Goal: Contribute content

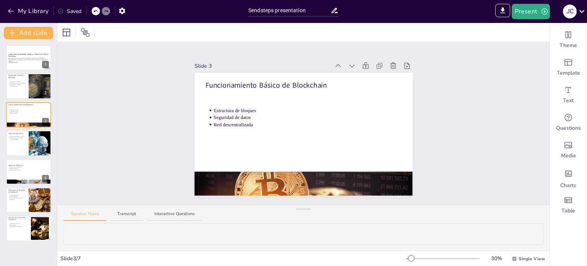
drag, startPoint x: 26, startPoint y: 145, endPoint x: 131, endPoint y: 144, distance: 104.4
click at [26, 145] on div at bounding box center [28, 142] width 45 height 25
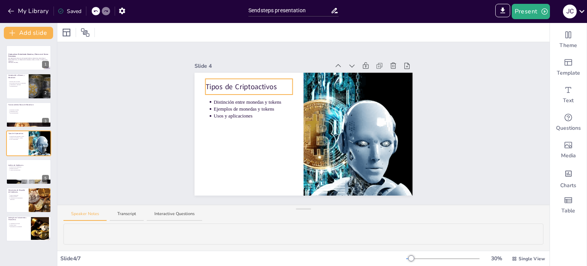
click at [249, 84] on div "Tipos de Criptoactivos Distinción entre monedas y tokens Ejemplos de monedas y …" at bounding box center [304, 134] width 218 height 123
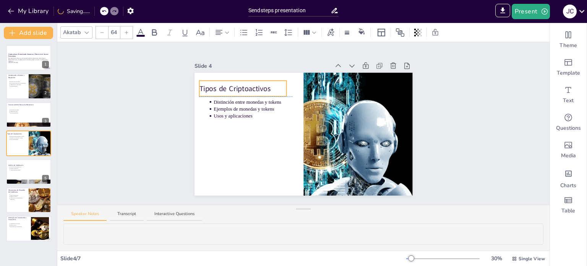
drag, startPoint x: 278, startPoint y: 85, endPoint x: 272, endPoint y: 84, distance: 6.2
click at [272, 84] on p "Tipos de Criptoactivos" at bounding box center [242, 88] width 87 height 10
click at [263, 86] on p "Tipos de Criptoactivos" at bounding box center [242, 88] width 87 height 10
click at [265, 87] on p "Tipos de Criptoactivos" at bounding box center [242, 88] width 87 height 10
drag, startPoint x: 267, startPoint y: 86, endPoint x: 187, endPoint y: 87, distance: 79.9
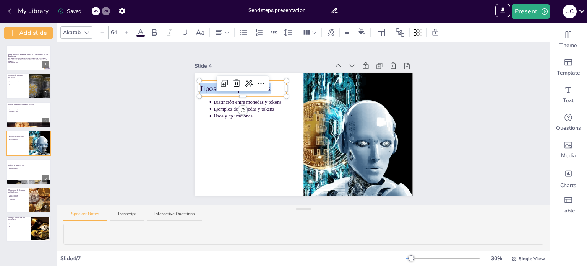
click at [187, 87] on div "Slide 1 Criptoactivos: Entendiendo Monedas y Tokens en el Nuevo Ecosistema Esta…" at bounding box center [303, 123] width 261 height 144
copy p "Tipos de Criptoactivos"
type input "43"
click at [248, 115] on div "Distinción entre monedas y tokens Ejemplos de monedas y tokens Usos y aplicacio…" at bounding box center [304, 134] width 218 height 123
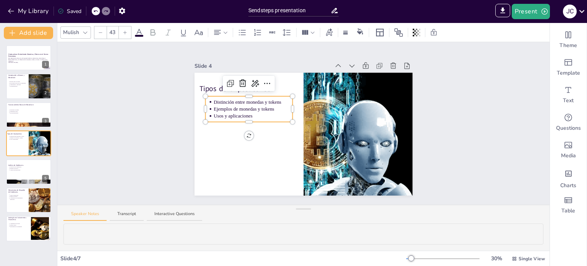
click at [255, 112] on p "Usos y aplicaciones" at bounding box center [253, 115] width 79 height 7
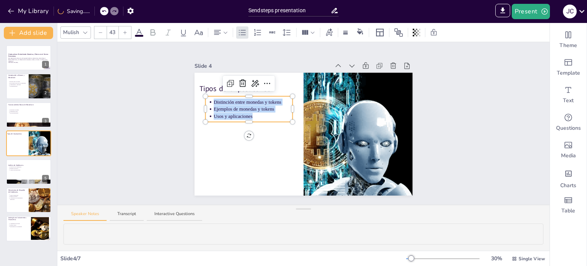
drag, startPoint x: 248, startPoint y: 114, endPoint x: 201, endPoint y: 97, distance: 49.6
click at [201, 97] on div "Tipos de Criptoactivos Distinción entre monedas y tokens Ejemplos de monedas y …" at bounding box center [304, 134] width 218 height 123
copy ul "Distinción entre monedas y tokens Ejemplos de monedas y tokens Usos y aplicacio…"
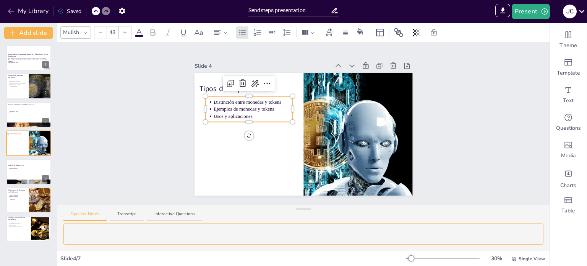
scroll to position [34, 0]
drag, startPoint x: 68, startPoint y: 230, endPoint x: 300, endPoint y: 269, distance: 235.3
click at [300, 265] on html "My Library Saved Sendsteps presentation IMPORT EXPORT Import Theme Export Theme…" at bounding box center [293, 133] width 587 height 266
type textarea "La distinción entre monedas y tokens es crucial para comprender el ecosistema c…"
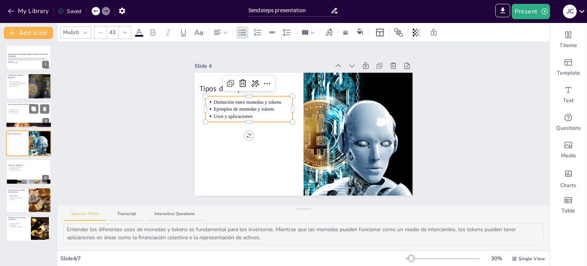
click at [26, 113] on p "Red descentralizada" at bounding box center [30, 113] width 40 height 2
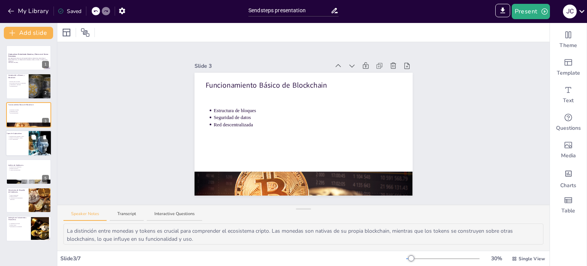
click at [11, 147] on div at bounding box center [29, 143] width 46 height 26
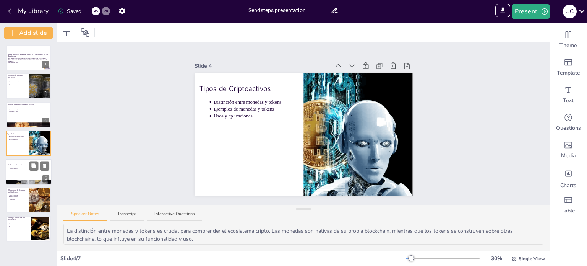
click at [20, 165] on p "Análisis de Stablecoins" at bounding box center [28, 165] width 41 height 2
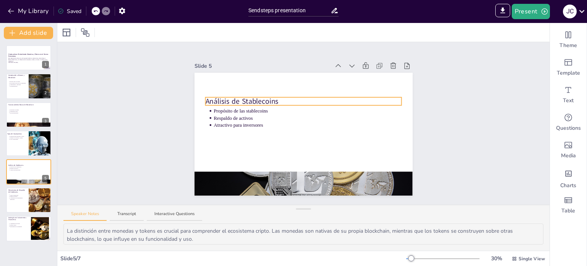
click at [272, 98] on p "Análisis de Stablecoins" at bounding box center [303, 101] width 197 height 10
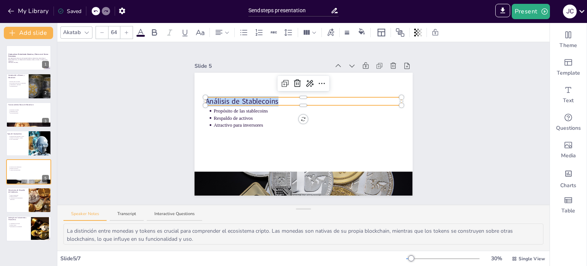
drag, startPoint x: 273, startPoint y: 98, endPoint x: 199, endPoint y: 97, distance: 73.4
click at [199, 97] on div "Propósito de las stablecoins Respaldo de activos Atractivo para inversores Anál…" at bounding box center [304, 134] width 218 height 123
copy p "Análisis de Stablecoins"
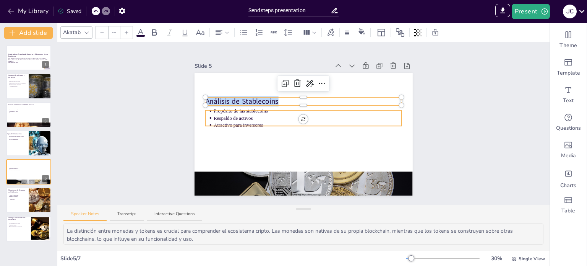
type input "43"
click at [242, 117] on p "Respaldo de activos" at bounding box center [308, 118] width 188 height 7
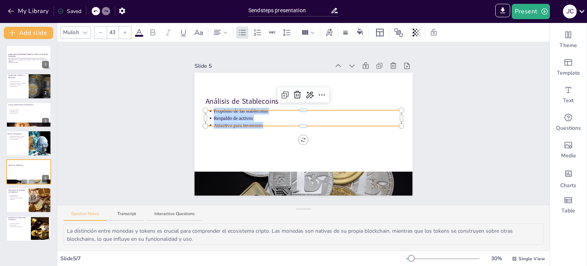
copy ul "Propósito de las stablecoins Respaldo de activos Atractivo para inversores"
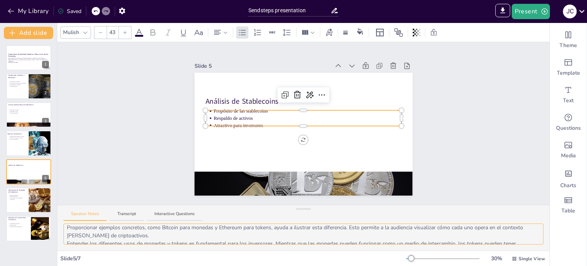
scroll to position [34, 0]
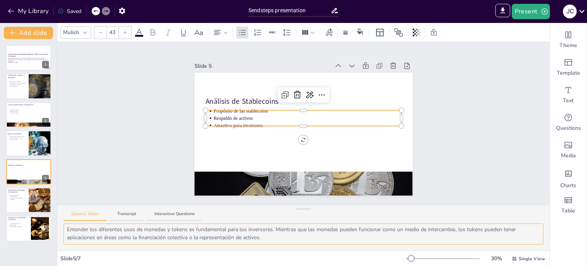
drag, startPoint x: 67, startPoint y: 232, endPoint x: 325, endPoint y: 248, distance: 258.7
click at [325, 248] on div "El propósito principal de las stablecoins es ofrecer estabilidad en un mercado …" at bounding box center [303, 236] width 493 height 27
type textarea "El propósito principal de las stablecoins es ofrecer estabilidad en un mercado …"
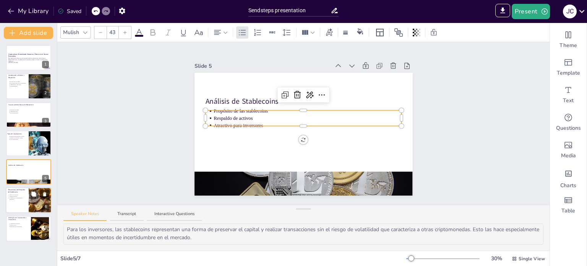
click at [15, 192] on p "Mecanismos de Respaldo de Stablecoins" at bounding box center [17, 191] width 18 height 4
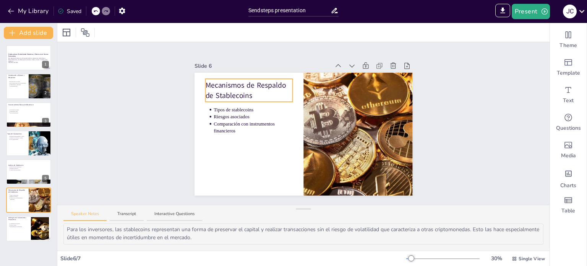
click at [255, 91] on p "Mecanismos de Respaldo de Stablecoins" at bounding box center [248, 90] width 87 height 20
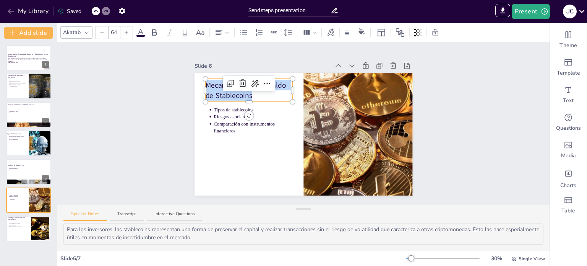
drag, startPoint x: 250, startPoint y: 92, endPoint x: 197, endPoint y: 79, distance: 54.4
click at [197, 79] on div "Tipos de stablecoins Riesgos asociados Comparación con instrumentos financieros…" at bounding box center [304, 134] width 218 height 123
copy p "Mecanismos de Respaldo de Stablecoins"
type input "43"
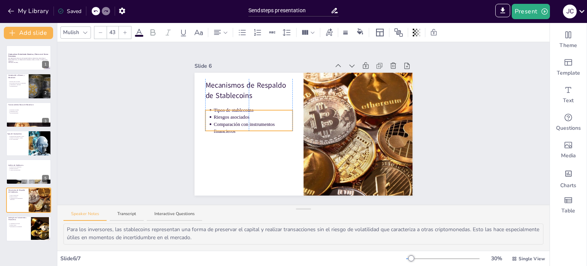
click at [249, 131] on p "Comparación con instrumentos financieros" at bounding box center [253, 128] width 79 height 14
drag, startPoint x: 64, startPoint y: 229, endPoint x: 252, endPoint y: 242, distance: 188.6
click at [252, 242] on textarea "Conocer los diferentes tipos de stablecoins es esencial para comprender sus car…" at bounding box center [303, 233] width 480 height 21
click at [129, 208] on div "Speaker Notes Transcript Interactive Questions" at bounding box center [303, 214] width 493 height 18
click at [125, 212] on button "Transcript" at bounding box center [127, 216] width 34 height 10
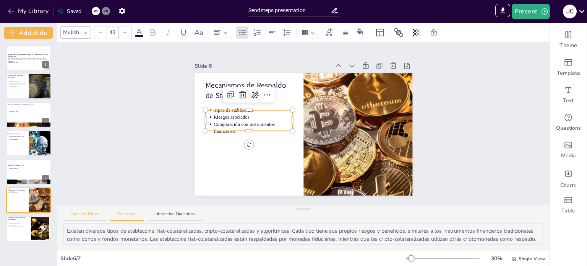
click at [89, 215] on button "Speaker Notes" at bounding box center [84, 216] width 43 height 10
click at [125, 214] on button "Transcript" at bounding box center [127, 216] width 34 height 10
click at [32, 172] on div at bounding box center [29, 172] width 46 height 26
type textarea "Las stablecoins son criptomonedas diseñadas para mantener un valor estable, act…"
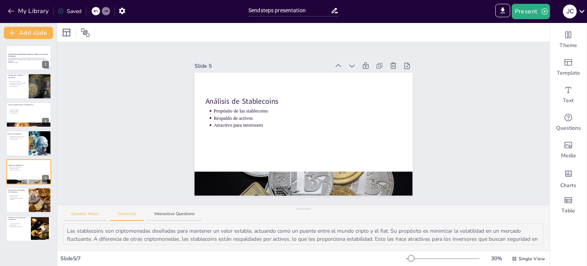
click at [91, 213] on button "Speaker Notes" at bounding box center [84, 216] width 43 height 10
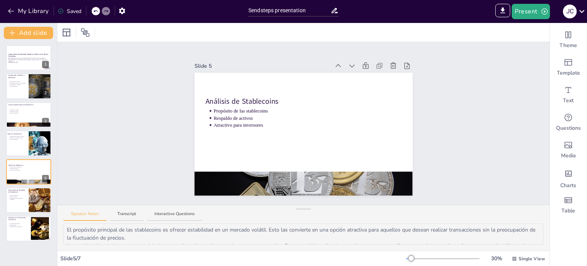
scroll to position [0, 0]
click at [16, 143] on div at bounding box center [29, 143] width 46 height 26
type textarea "La distinción entre monedas y tokens es crucial para comprender el ecosistema c…"
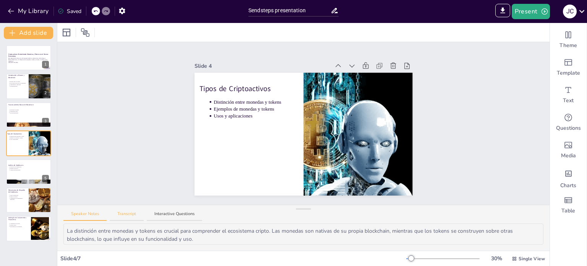
click at [126, 212] on button "Transcript" at bounding box center [127, 216] width 34 height 10
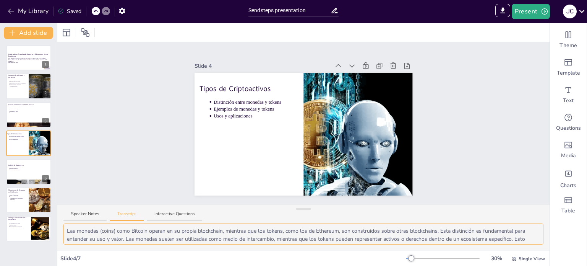
scroll to position [10, 0]
drag, startPoint x: 66, startPoint y: 231, endPoint x: 290, endPoint y: 242, distance: 224.0
click at [290, 242] on textarea "Las monedas (coins) como Bitcoin operan en su propia blockchain, mientras que l…" at bounding box center [303, 233] width 480 height 21
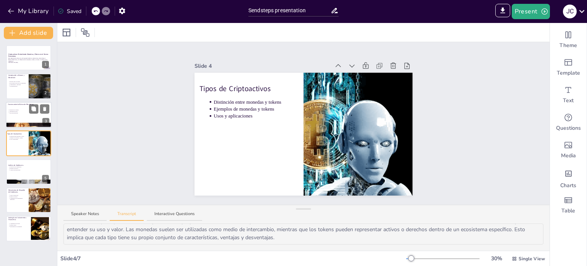
click at [23, 111] on p "Seguridad de datos" at bounding box center [30, 112] width 40 height 2
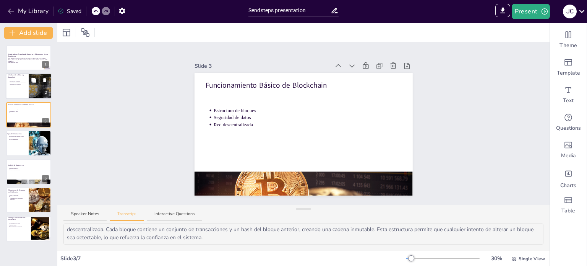
click at [20, 85] on p "Descentralización" at bounding box center [18, 86] width 17 height 2
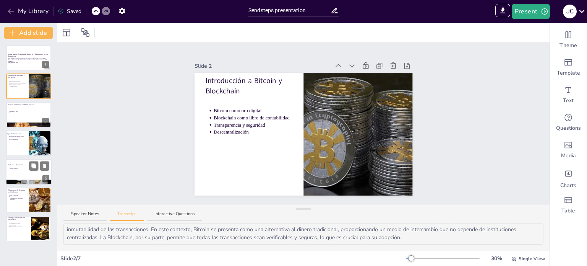
click at [25, 165] on p "Análisis de Stablecoins" at bounding box center [28, 165] width 41 height 2
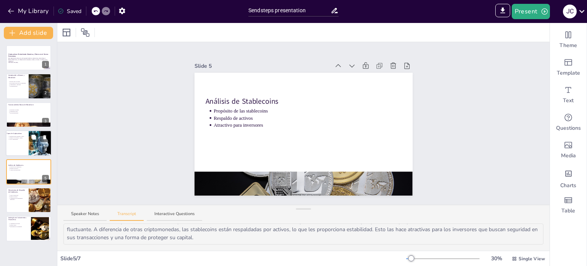
click at [18, 139] on p "Usos y aplicaciones" at bounding box center [18, 139] width 17 height 2
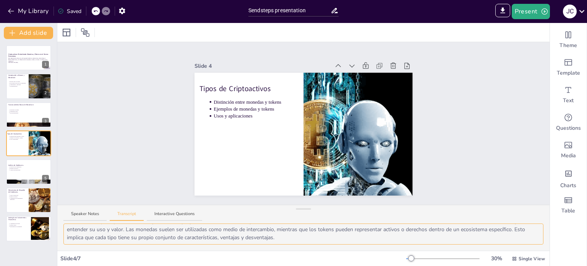
scroll to position [0, 0]
drag, startPoint x: 282, startPoint y: 236, endPoint x: 55, endPoint y: 220, distance: 227.7
click at [55, 220] on div "Document fonts Akatab Recently used Akatab Popular fonts Lato Montserrat Open S…" at bounding box center [293, 144] width 587 height 243
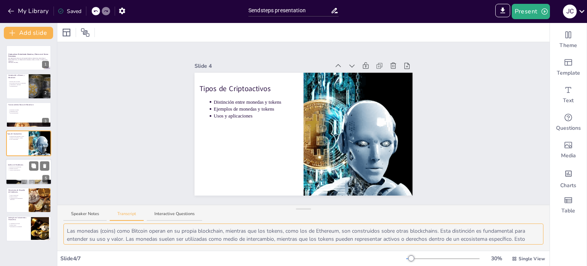
click at [16, 172] on div at bounding box center [29, 172] width 46 height 26
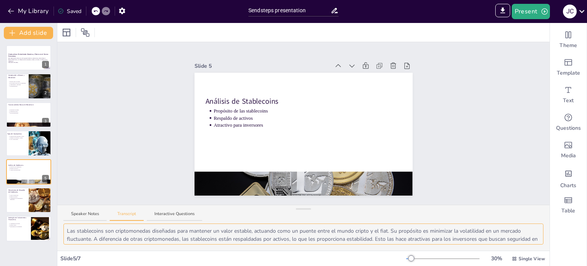
scroll to position [10, 0]
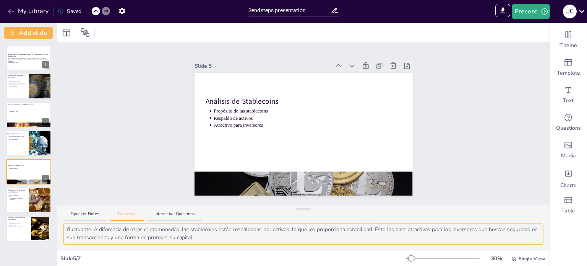
drag, startPoint x: 86, startPoint y: 229, endPoint x: 479, endPoint y: 252, distance: 393.8
click at [479, 252] on div "Slide 1 Criptoactivos: Entendiendo Monedas y Tokens en el Nuevo Ecosistema Esta…" at bounding box center [303, 144] width 493 height 243
click at [16, 198] on p "Comparación con instrumentos financieros" at bounding box center [18, 198] width 17 height 3
type textarea "Existen diversos tipos de stablecoins: fiat-colateralizadas, cripto-colateraliz…"
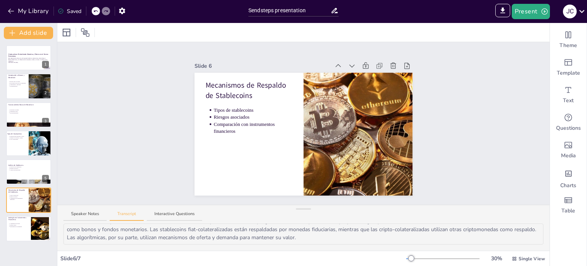
scroll to position [0, 0]
click at [82, 213] on button "Speaker Notes" at bounding box center [84, 216] width 43 height 10
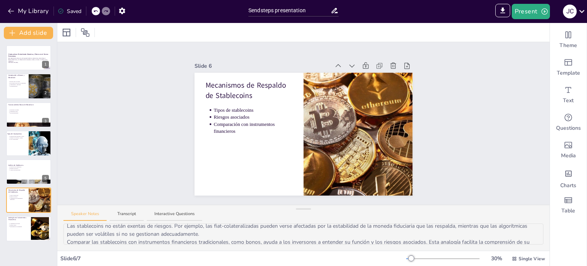
scroll to position [20, 0]
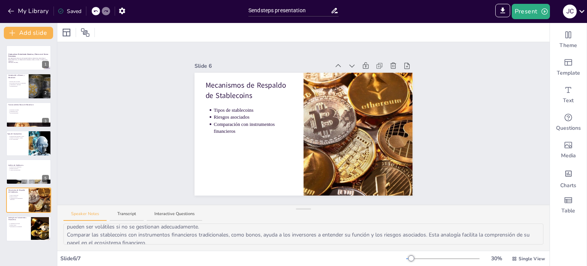
click at [134, 210] on div "Speaker Notes Transcript Interactive Questions" at bounding box center [303, 214] width 493 height 18
click at [132, 213] on button "Transcript" at bounding box center [127, 216] width 34 height 10
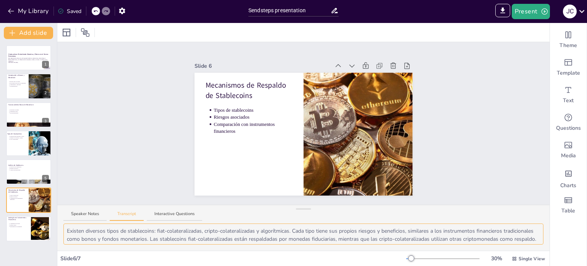
scroll to position [10, 0]
drag, startPoint x: 67, startPoint y: 231, endPoint x: 511, endPoint y: 252, distance: 445.3
click at [511, 252] on div "Slide 1 Criptoactivos: Entendiendo Monedas y Tokens en el Nuevo Ecosistema Esta…" at bounding box center [303, 144] width 493 height 243
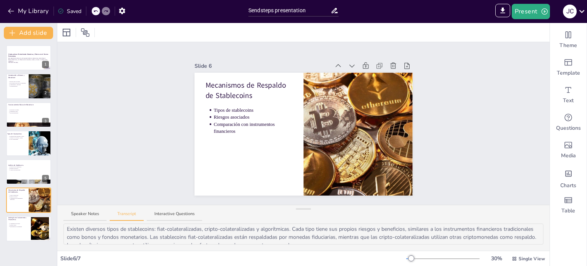
scroll to position [0, 0]
click at [87, 212] on button "Speaker Notes" at bounding box center [84, 216] width 43 height 10
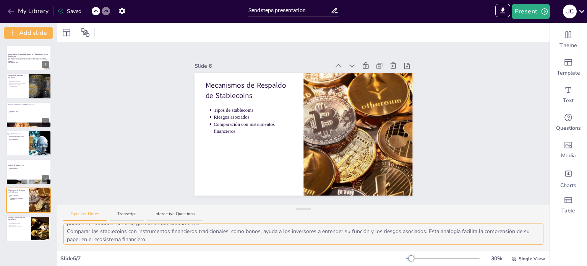
scroll to position [34, 0]
drag, startPoint x: 67, startPoint y: 229, endPoint x: 162, endPoint y: 257, distance: 98.7
click at [162, 257] on div "Slide 1 Criptoactivos: Entendiendo Monedas y Tokens en el Nuevo Ecosistema Esta…" at bounding box center [303, 144] width 493 height 243
click at [26, 228] on div at bounding box center [29, 229] width 46 height 26
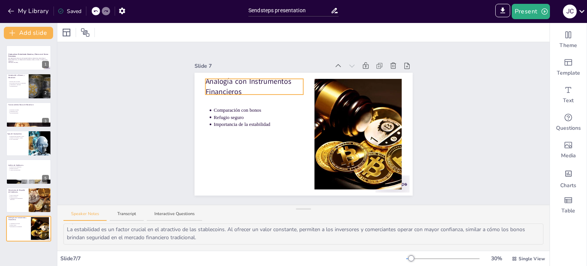
click at [239, 87] on div "Analogía con Instrumentos Financieros Comparación con bonos Refugio seguro Impo…" at bounding box center [304, 134] width 218 height 123
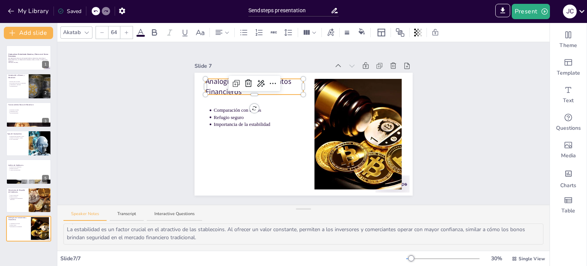
click at [259, 91] on div at bounding box center [254, 92] width 98 height 3
click at [262, 87] on div at bounding box center [255, 83] width 52 height 15
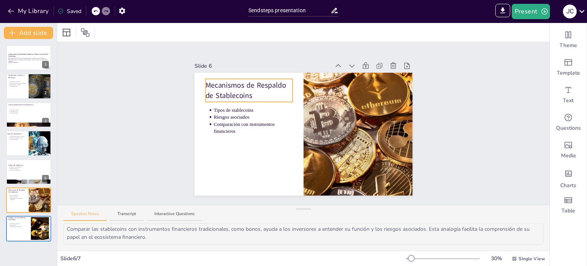
type textarea "La comparación entre stablecoins y bonos es relevante para los inversores famil…"
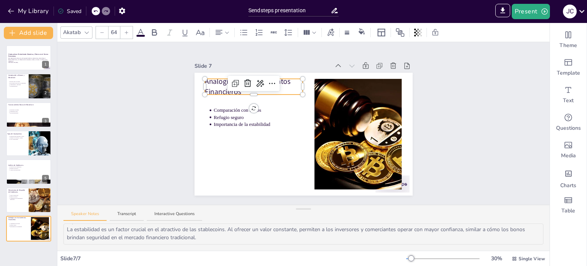
click at [230, 90] on p "Analogía con Instrumentos Financieros" at bounding box center [254, 86] width 98 height 20
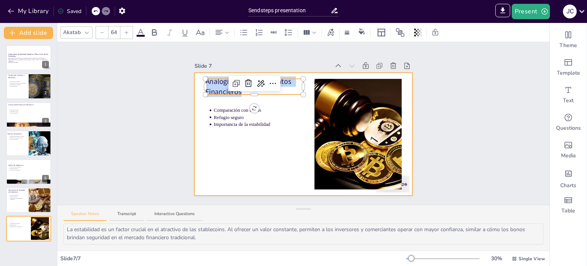
copy p "Analogía con Instrumentos Financieros"
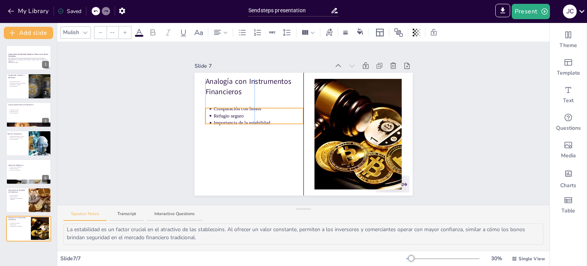
type input "43"
click at [271, 119] on p "Importancia de la estabilidad" at bounding box center [259, 122] width 90 height 7
drag, startPoint x: 65, startPoint y: 228, endPoint x: 245, endPoint y: 242, distance: 179.9
click at [245, 242] on textarea "La comparación entre stablecoins y bonos es relevante para los inversores famil…" at bounding box center [303, 233] width 480 height 21
click at [208, 242] on textarea "La comparación entre stablecoins y bonos es relevante para los inversores famil…" at bounding box center [303, 233] width 480 height 21
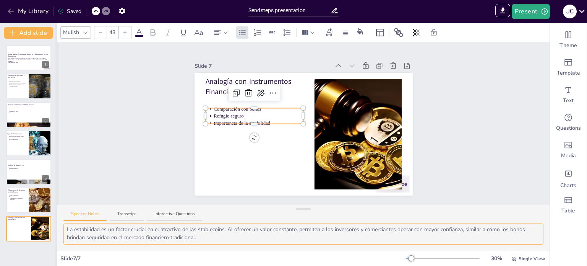
scroll to position [0, 0]
drag, startPoint x: 211, startPoint y: 239, endPoint x: 55, endPoint y: 212, distance: 158.0
click at [55, 212] on div "Document fonts Akatab Recently used Akatab Popular fonts Lato Montserrat Open S…" at bounding box center [293, 144] width 587 height 243
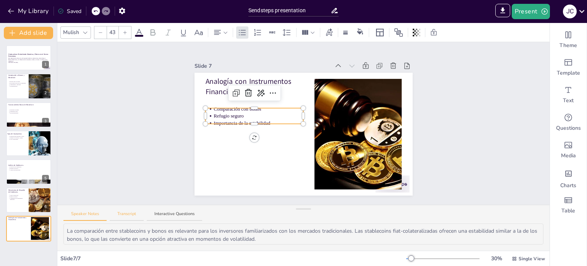
click at [132, 212] on button "Transcript" at bounding box center [127, 216] width 34 height 10
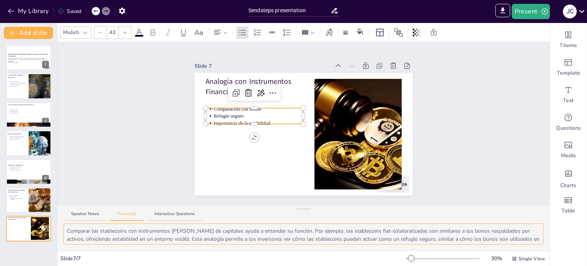
scroll to position [10, 0]
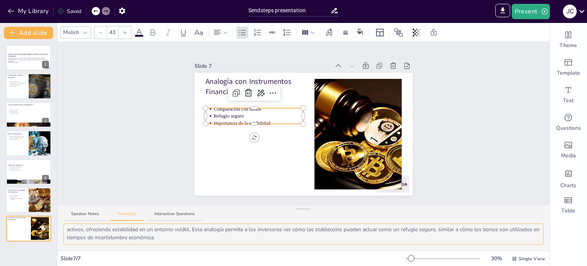
drag, startPoint x: 66, startPoint y: 231, endPoint x: 348, endPoint y: 252, distance: 283.4
click at [348, 252] on div "Mulish 43 Slide 1 Criptoactivos: Entendiendo Monedas y Tokens en el Nuevo Ecosi…" at bounding box center [303, 144] width 493 height 243
click at [20, 202] on div at bounding box center [29, 200] width 46 height 26
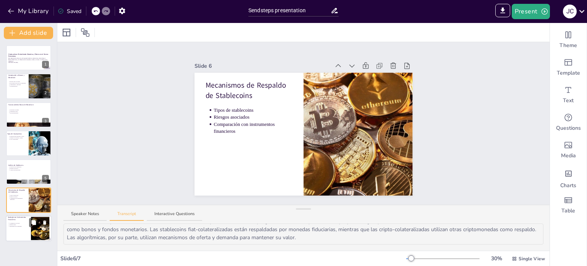
click at [28, 224] on p "Refugio seguro" at bounding box center [19, 225] width 19 height 2
type textarea "Comparar las stablecoins con instrumentos [PERSON_NAME] de capitales ayuda a en…"
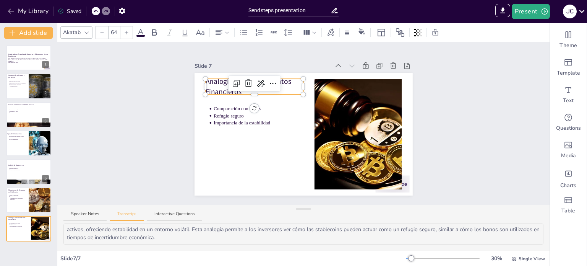
click at [233, 90] on div "Analogía con Instrumentos Financieros Comparación con bonos Refugio seguro Impo…" at bounding box center [304, 134] width 218 height 123
type input "43"
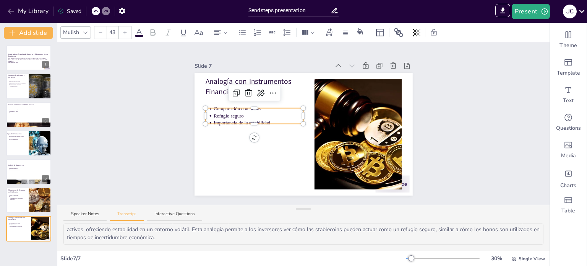
click at [249, 116] on p "Refugio seguro" at bounding box center [259, 115] width 90 height 7
click at [269, 120] on div at bounding box center [254, 121] width 98 height 3
click at [263, 120] on div at bounding box center [254, 121] width 98 height 3
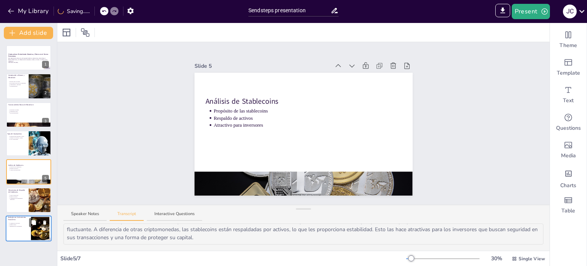
click at [20, 239] on div at bounding box center [29, 229] width 46 height 26
type textarea "Comparar las stablecoins con instrumentos [PERSON_NAME] de capitales ayuda a en…"
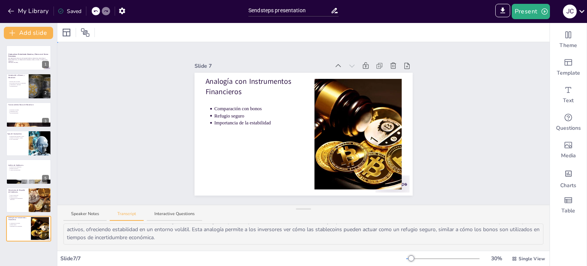
click at [237, 68] on div "Slide 7 Analogía con Instrumentos Financieros Comparación con bonos Refugio seg…" at bounding box center [304, 127] width 218 height 135
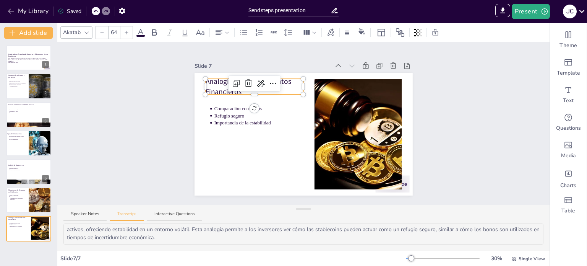
drag, startPoint x: 228, startPoint y: 94, endPoint x: 234, endPoint y: 88, distance: 8.7
click at [228, 93] on p "Analogía con Instrumentos Financieros" at bounding box center [254, 86] width 98 height 20
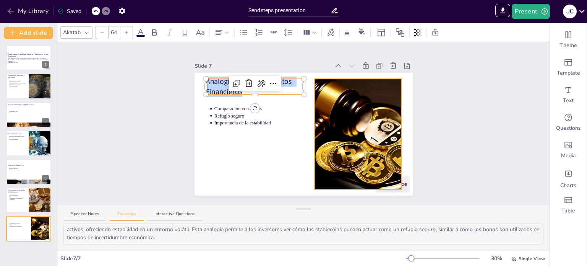
copy p "Analogía con Instrumentos Financieros"
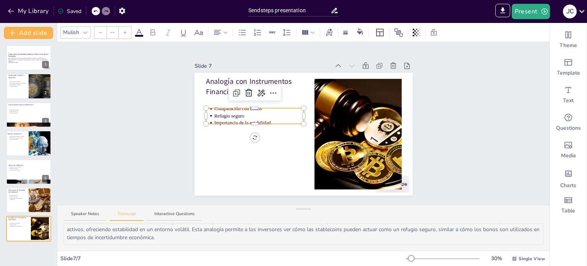
type input "43"
click at [240, 119] on div "Analogía con Instrumentos Financieros Comparación con bonos Refugio seguro Impo…" at bounding box center [304, 134] width 218 height 123
click at [262, 120] on div at bounding box center [255, 121] width 98 height 3
click at [259, 115] on p "Refugio seguro" at bounding box center [259, 115] width 90 height 7
click at [257, 115] on p "Refugio seguro" at bounding box center [259, 115] width 90 height 7
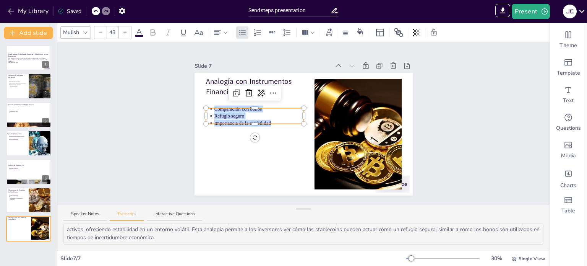
copy ul "Comparación con bonos Refugio seguro Importancia de la estabilidad"
click at [197, 236] on textarea "Comparar las stablecoins con instrumentos [PERSON_NAME] de capitales ayuda a en…" at bounding box center [303, 233] width 480 height 21
click at [80, 212] on button "Speaker Notes" at bounding box center [84, 216] width 43 height 10
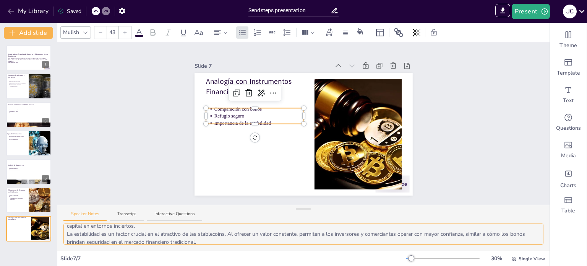
scroll to position [34, 0]
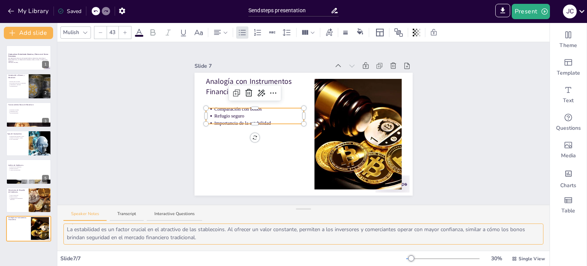
drag, startPoint x: 66, startPoint y: 231, endPoint x: 341, endPoint y: 255, distance: 276.4
click at [341, 255] on div "Mulish 43 Slide 1 Criptoactivos: Entendiendo Monedas y Tokens en el Nuevo Ecosi…" at bounding box center [303, 144] width 493 height 243
click at [126, 212] on button "Transcript" at bounding box center [127, 216] width 34 height 10
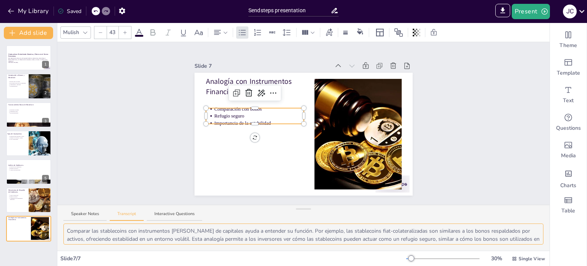
scroll to position [10, 0]
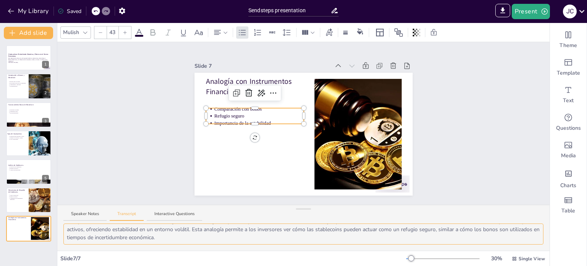
drag, startPoint x: 67, startPoint y: 231, endPoint x: 383, endPoint y: 250, distance: 316.9
click at [383, 250] on div "Mulish 43 Slide 1 Criptoactivos: Entendiendo Monedas y Tokens en el Nuevo Ecosi…" at bounding box center [303, 144] width 493 height 243
